Goal: Information Seeking & Learning: Learn about a topic

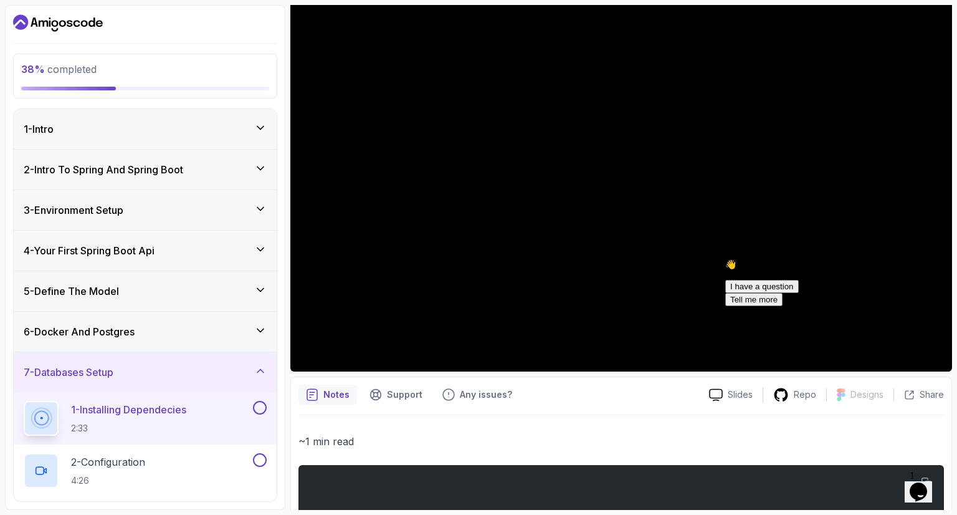
scroll to position [110, 0]
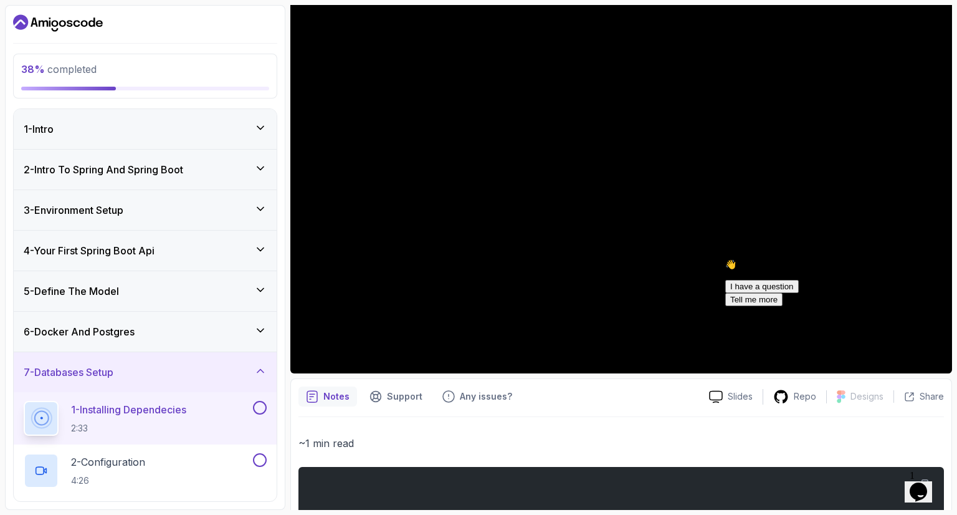
click at [264, 326] on icon at bounding box center [260, 330] width 12 height 12
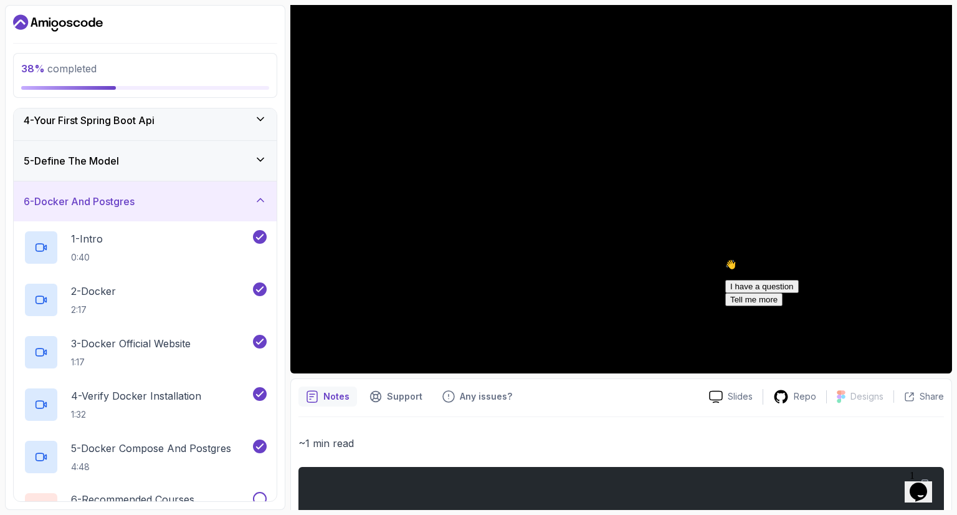
scroll to position [131, 0]
click at [182, 341] on p "3 - Docker Official Website" at bounding box center [131, 342] width 120 height 15
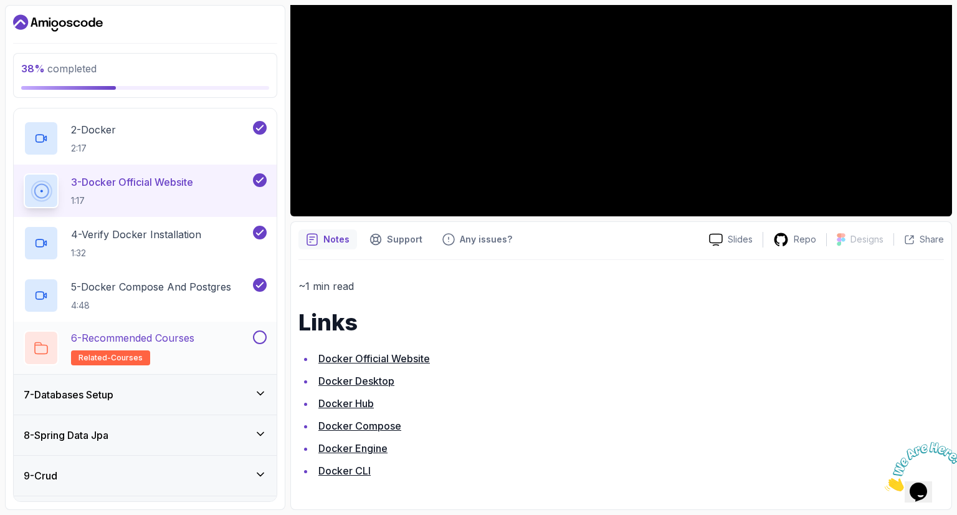
scroll to position [405, 0]
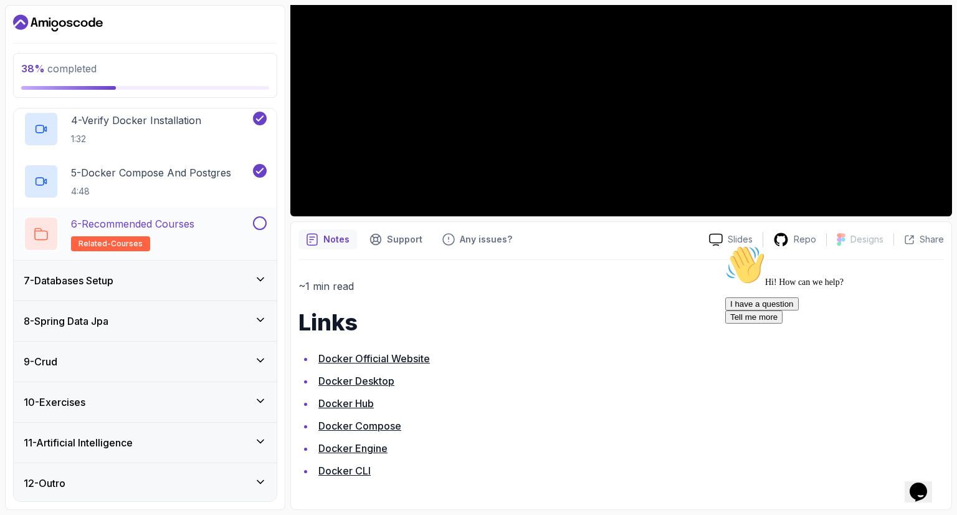
click at [264, 228] on div at bounding box center [258, 223] width 16 height 14
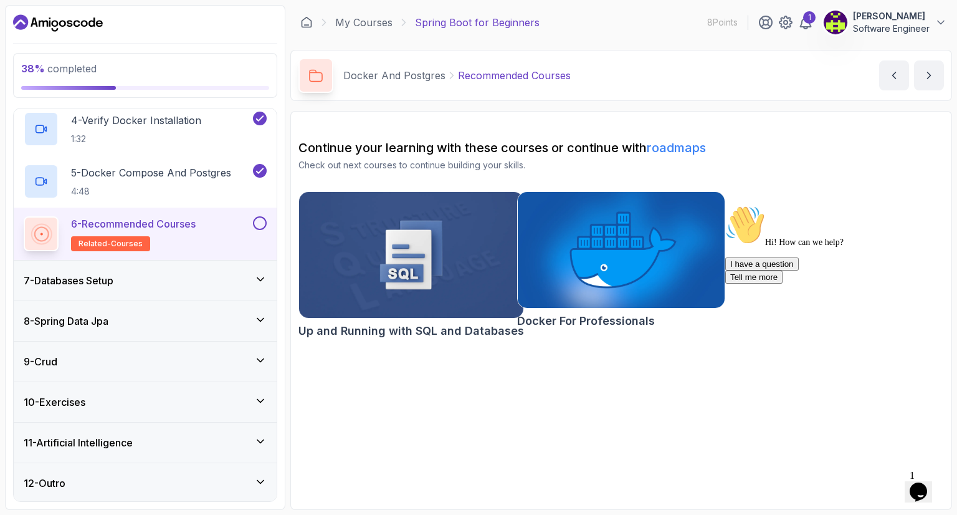
click at [261, 224] on button at bounding box center [260, 223] width 14 height 14
click at [244, 275] on div "7 - Databases Setup" at bounding box center [145, 280] width 243 height 15
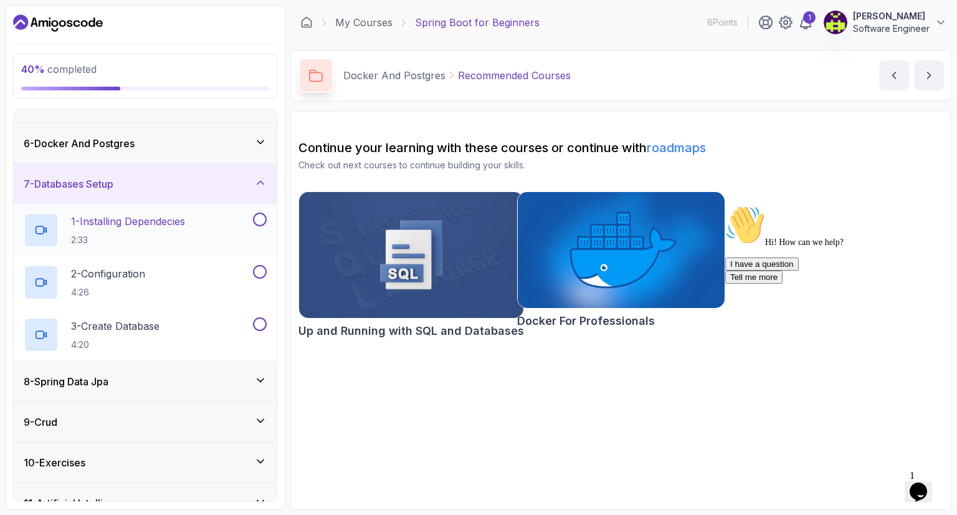
scroll to position [191, 0]
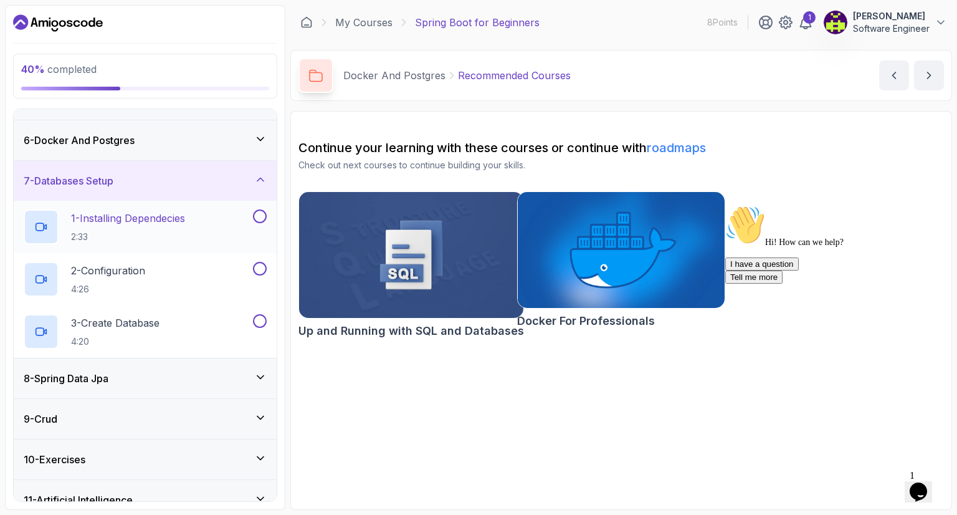
click at [89, 222] on p "1 - Installing Dependecies" at bounding box center [128, 218] width 114 height 15
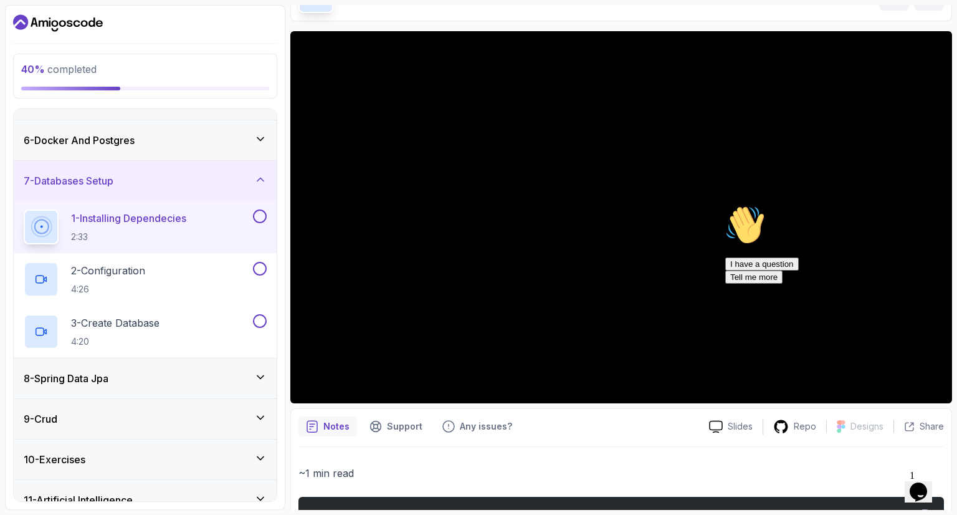
scroll to position [78, 0]
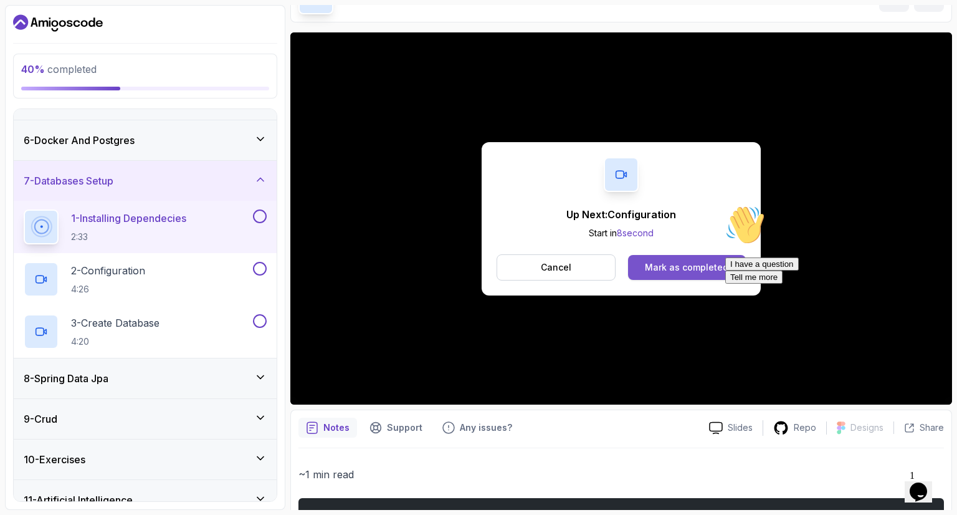
click at [695, 267] on div "Mark as completed" at bounding box center [686, 267] width 83 height 12
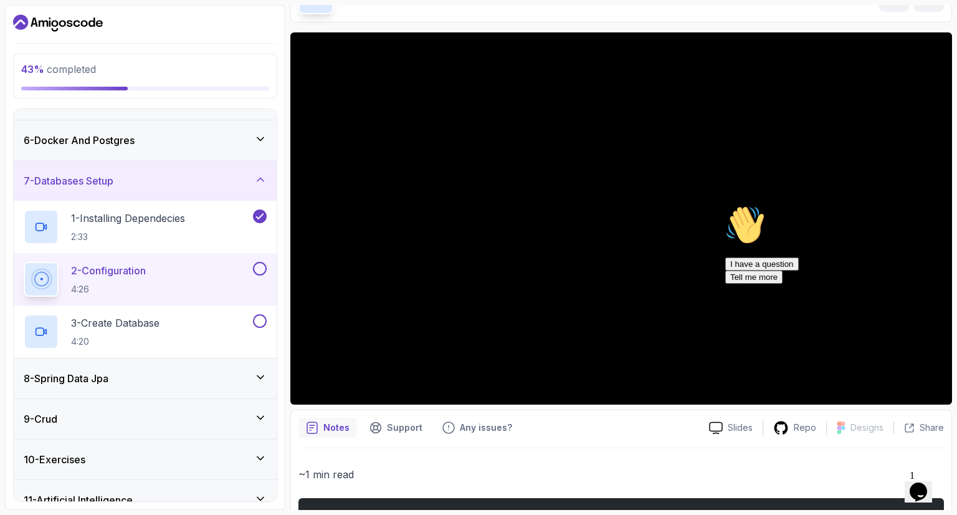
click at [22, 18] on icon "Dashboard" at bounding box center [20, 21] width 15 height 15
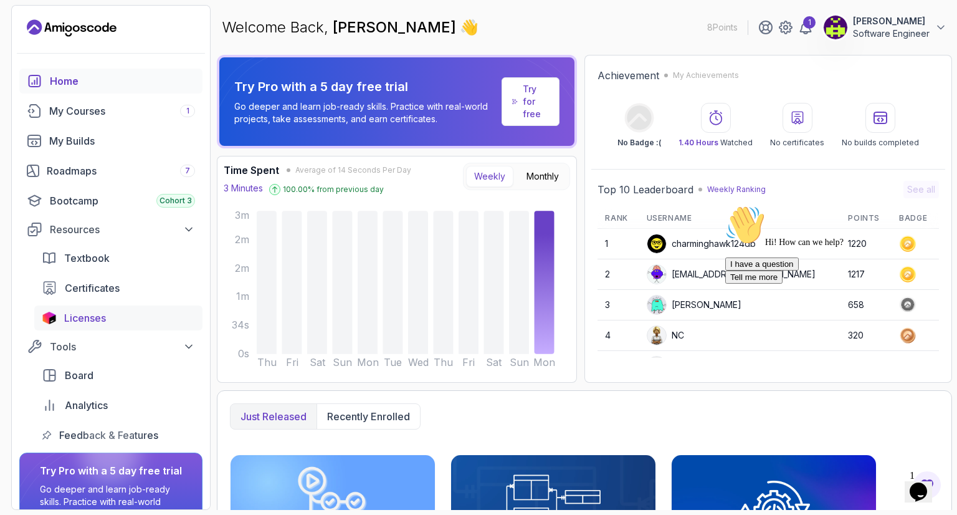
click at [104, 320] on span "Licenses" at bounding box center [85, 317] width 42 height 15
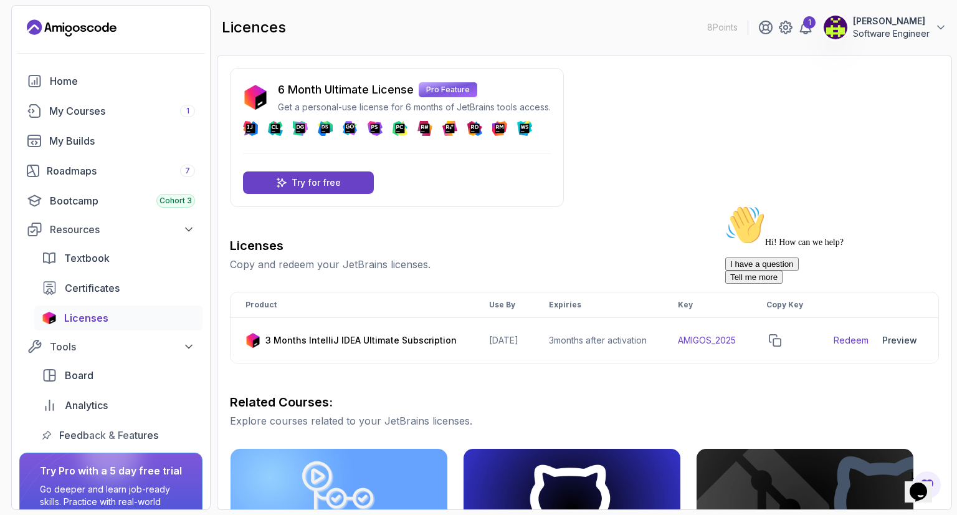
click at [784, 283] on div "Hi! How can we help? I have a question Tell me more" at bounding box center [837, 244] width 224 height 78
click at [791, 283] on div "Hi! How can we help? I have a question Tell me more" at bounding box center [837, 244] width 224 height 78
click at [725, 205] on icon "Chat attention grabber" at bounding box center [725, 205] width 0 height 0
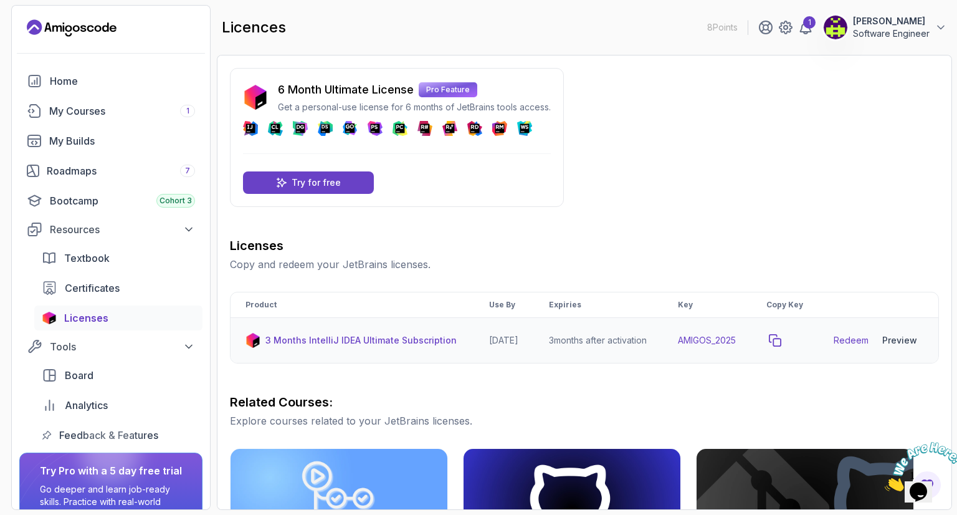
click at [781, 346] on icon "copy-button" at bounding box center [774, 340] width 11 height 11
click at [850, 344] on link "Redeem" at bounding box center [851, 340] width 35 height 12
click at [908, 346] on div "Preview" at bounding box center [899, 340] width 35 height 12
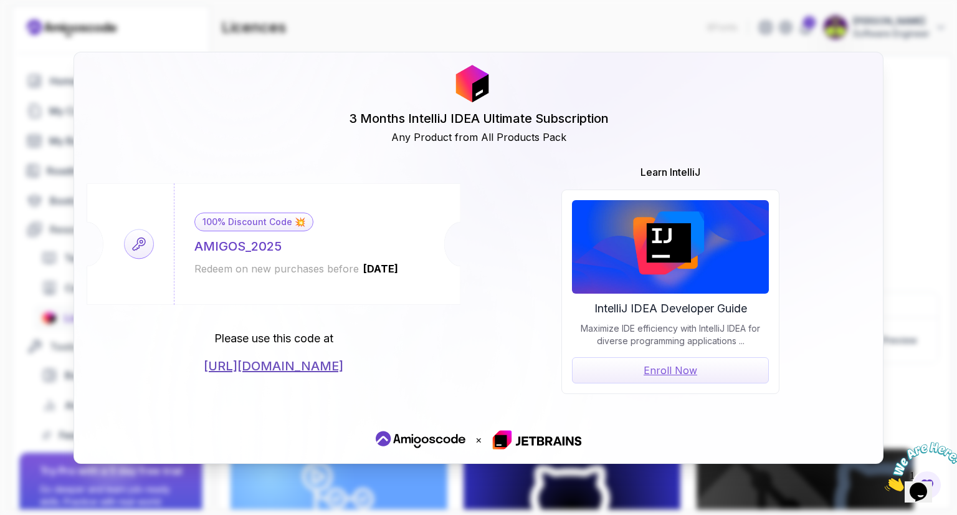
click at [313, 364] on link "[URL][DOMAIN_NAME]" at bounding box center [274, 365] width 140 height 17
click at [931, 154] on div "3 Months IntelliJ IDEA Ultimate Subscription Any Product from All Products Pack…" at bounding box center [478, 257] width 957 height 515
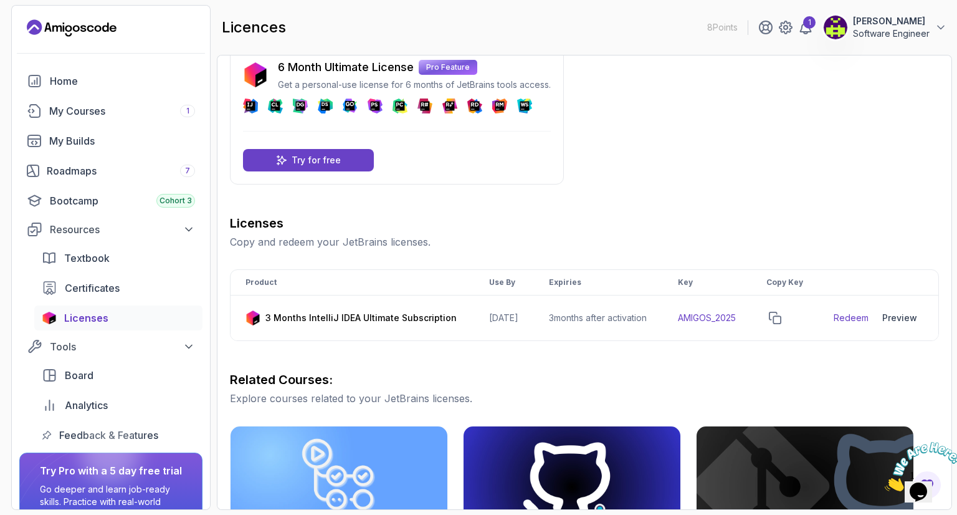
scroll to position [17, 0]
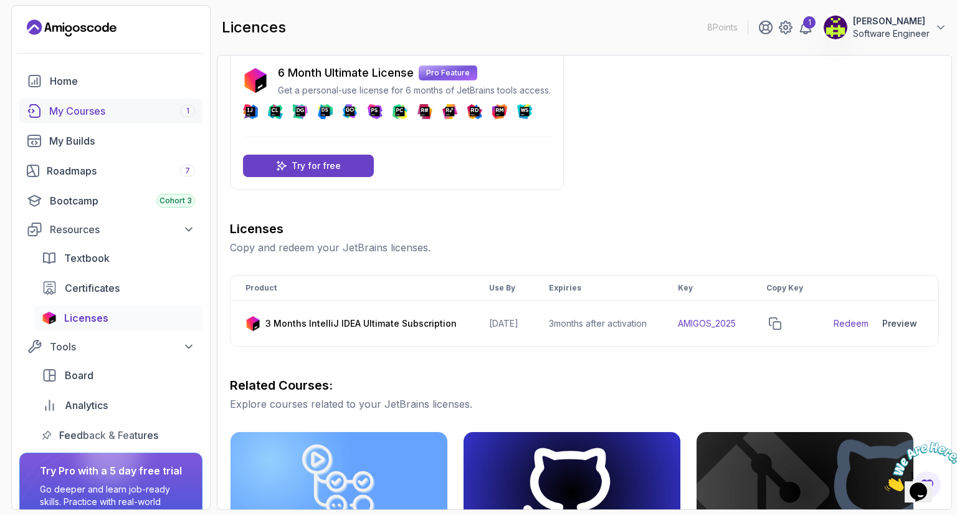
click at [105, 113] on div "My Courses 1" at bounding box center [122, 110] width 146 height 15
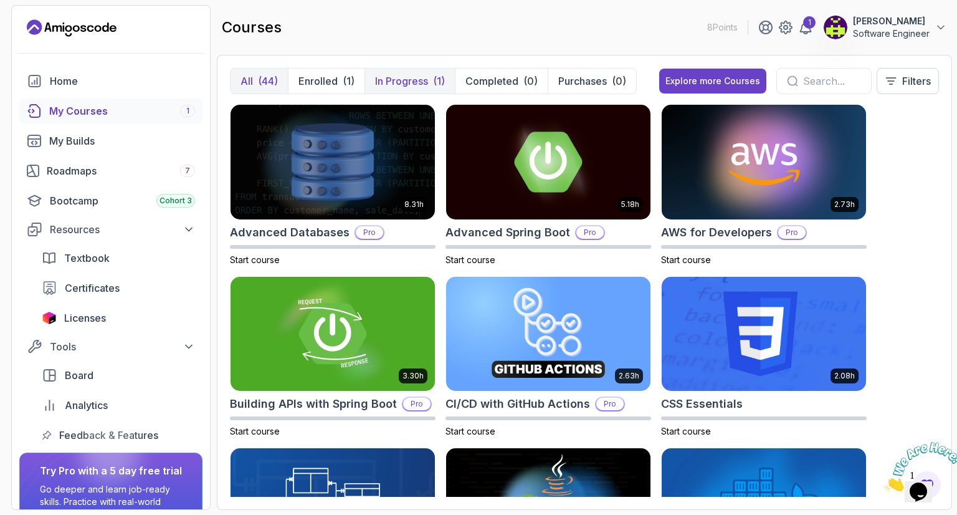
click at [409, 85] on p "In Progress" at bounding box center [401, 81] width 53 height 15
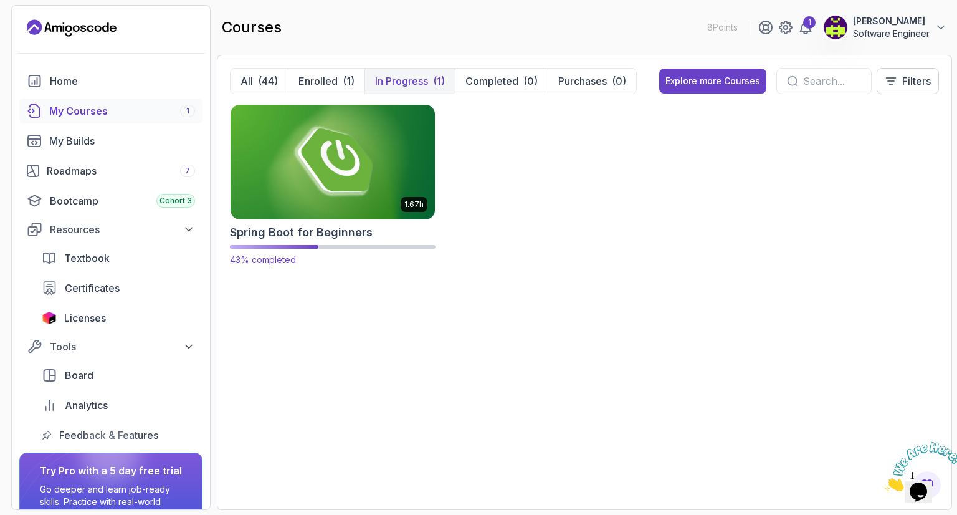
click at [370, 169] on img at bounding box center [333, 162] width 214 height 120
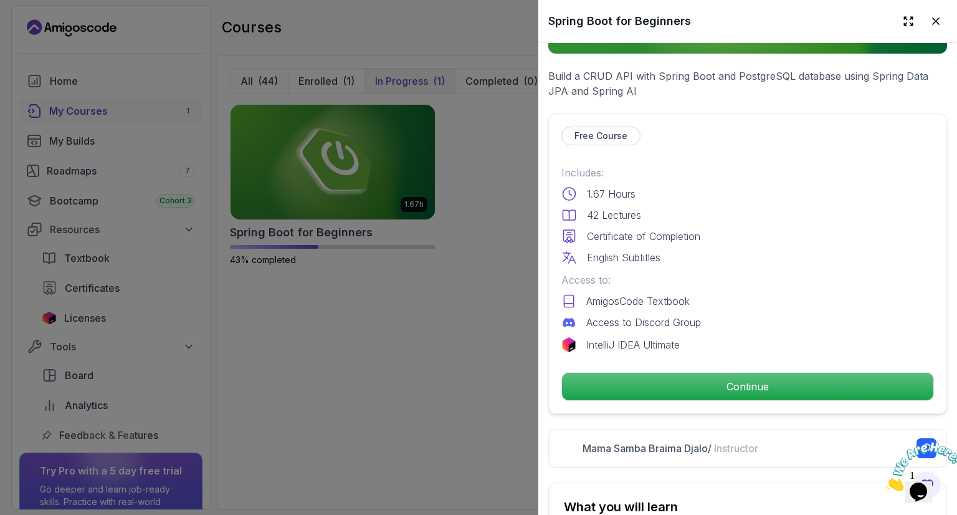
scroll to position [224, 0]
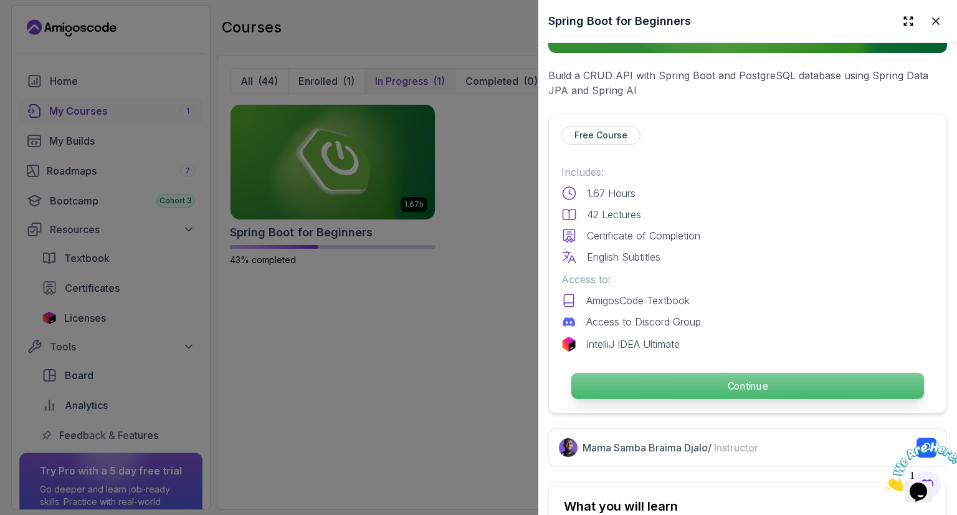
click at [735, 384] on p "Continue" at bounding box center [747, 386] width 353 height 26
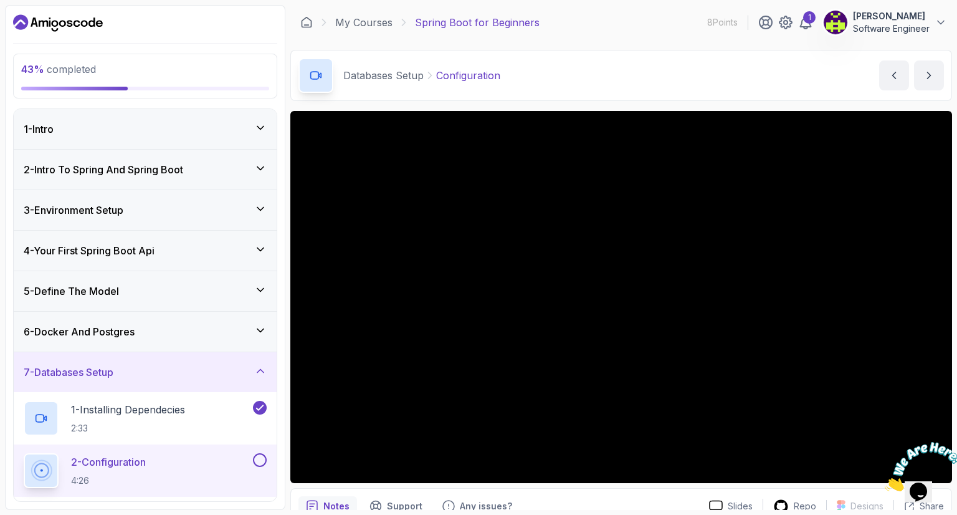
click at [171, 210] on div "3 - Environment Setup" at bounding box center [145, 209] width 243 height 15
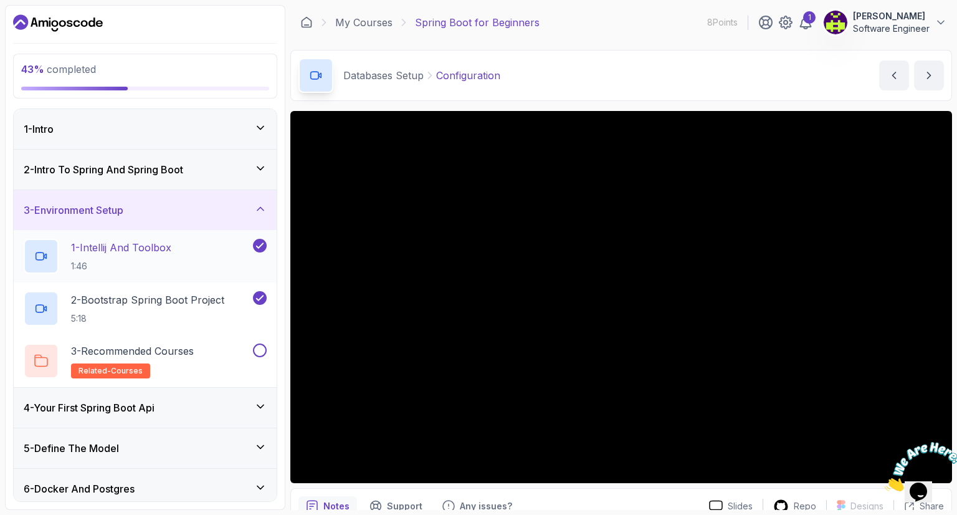
click at [163, 258] on h2 "1 - Intellij And Toolbox 1:46" at bounding box center [121, 256] width 100 height 32
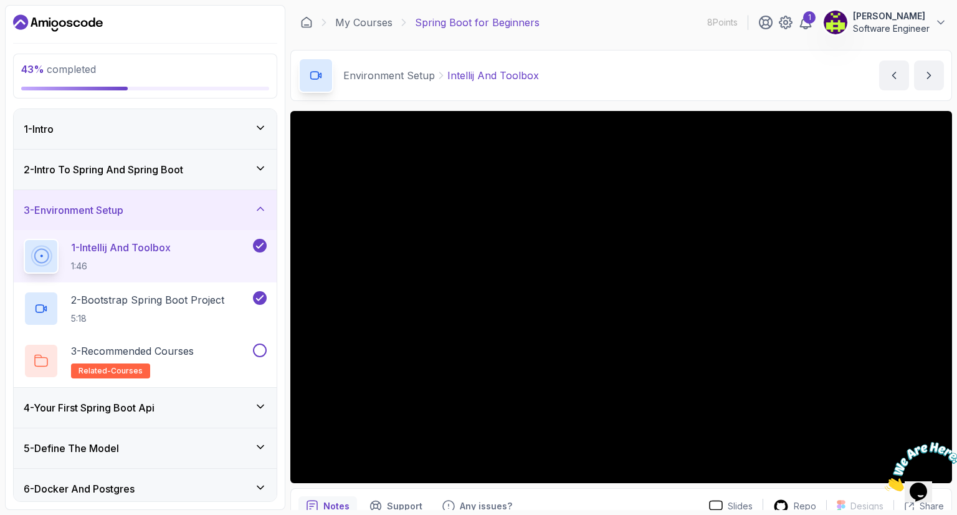
click at [229, 128] on div "1 - Intro" at bounding box center [145, 128] width 243 height 15
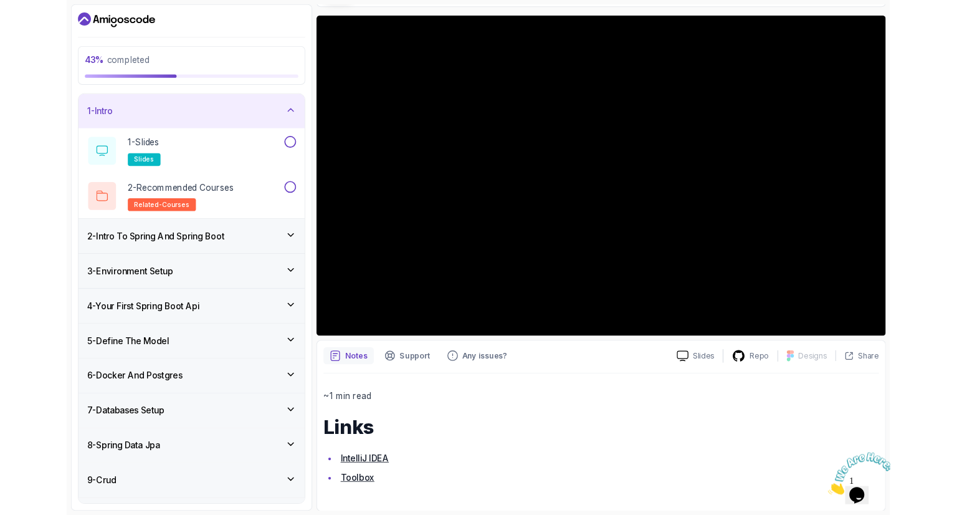
scroll to position [177, 0]
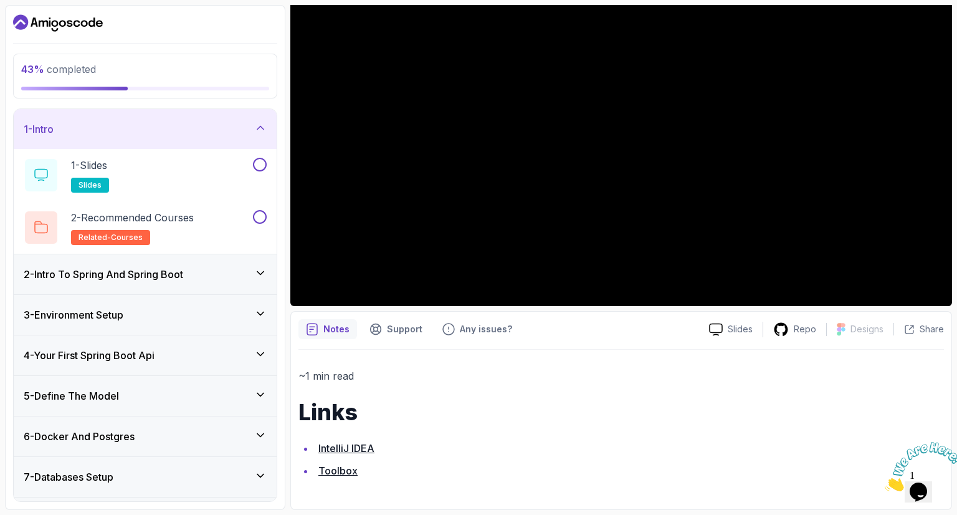
click at [22, 21] on icon "Dashboard" at bounding box center [20, 22] width 12 height 7
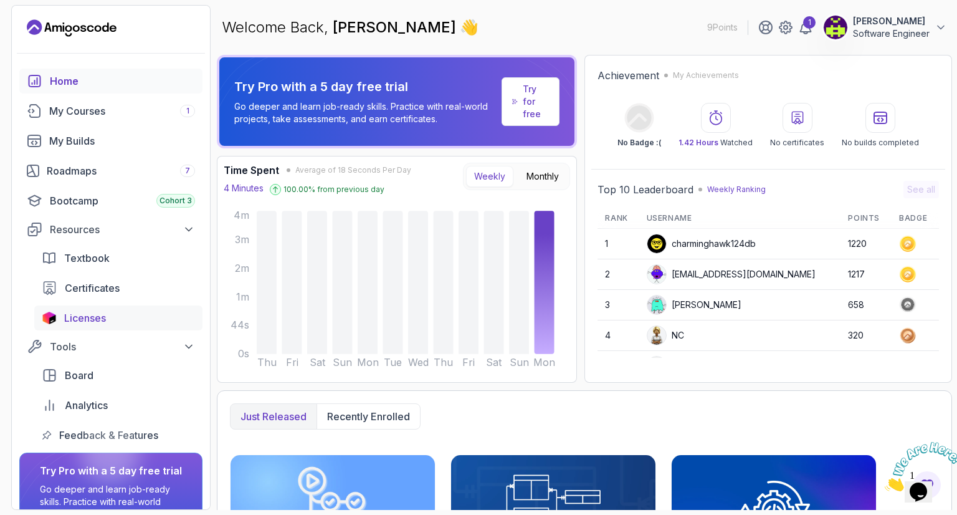
click at [113, 318] on div "Licenses" at bounding box center [129, 317] width 131 height 15
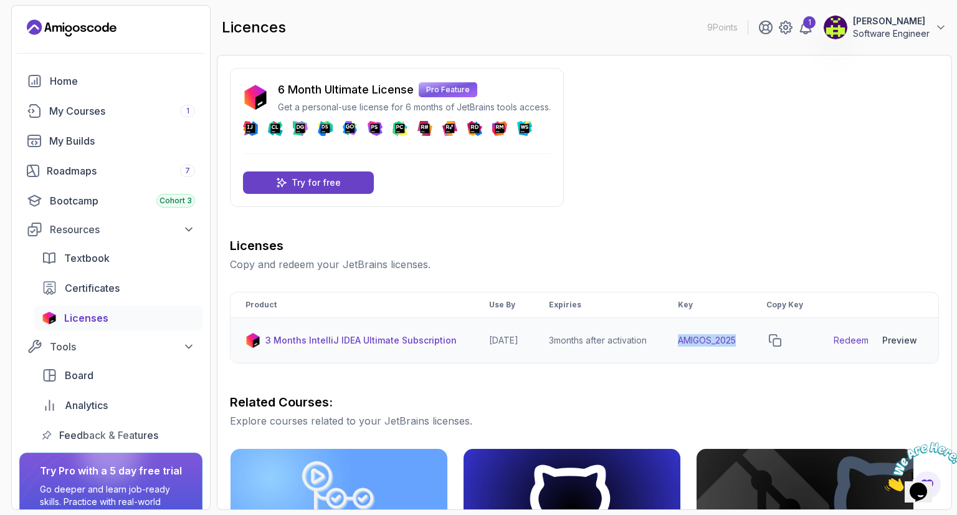
drag, startPoint x: 753, startPoint y: 349, endPoint x: 683, endPoint y: 351, distance: 69.8
click at [683, 351] on td "AMIGOS_2025" at bounding box center [707, 340] width 88 height 45
click at [781, 346] on icon "copy-button" at bounding box center [774, 340] width 11 height 11
